Goal: Task Accomplishment & Management: Use online tool/utility

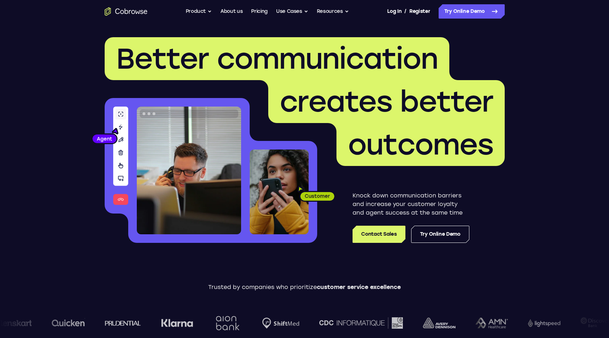
click at [464, 4] on nav "Go back Powerful, Flexible and Trustworthy. Avoid all extra friction for both A…" at bounding box center [304, 11] width 609 height 23
click at [465, 8] on link "Try Online Demo" at bounding box center [472, 11] width 66 height 14
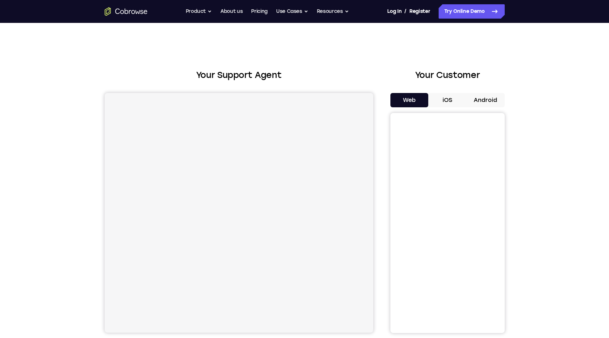
click at [473, 99] on button "Android" at bounding box center [486, 100] width 38 height 14
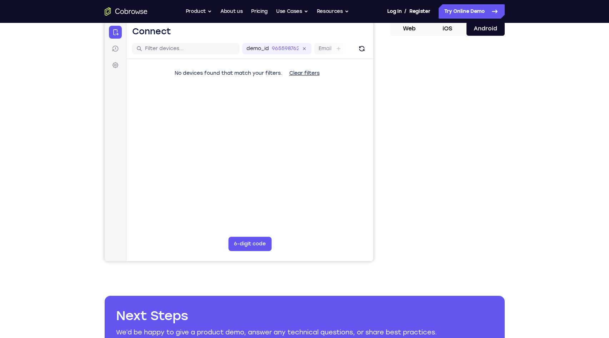
scroll to position [36, 0]
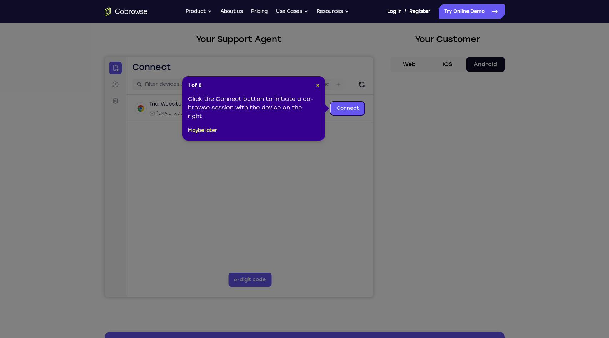
click at [318, 84] on span "×" at bounding box center [317, 85] width 3 height 6
